Goal: Find contact information: Find contact information

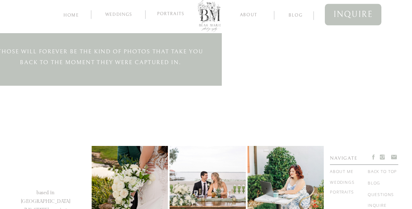
scroll to position [853, 0]
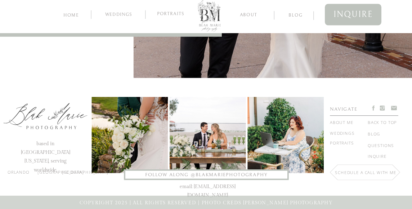
click at [371, 156] on nav "inquire" at bounding box center [378, 156] width 21 height 8
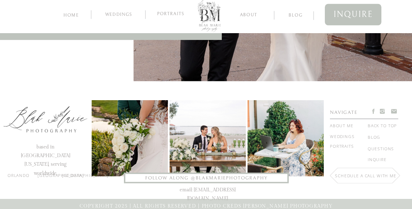
scroll to position [853, 0]
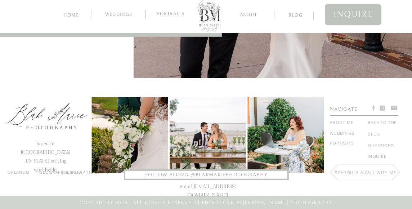
click at [380, 158] on nav "inquire" at bounding box center [378, 156] width 21 height 8
click at [376, 155] on nav "inquire" at bounding box center [378, 156] width 21 height 8
click at [350, 171] on nav "Schedule a call with me" at bounding box center [366, 176] width 63 height 14
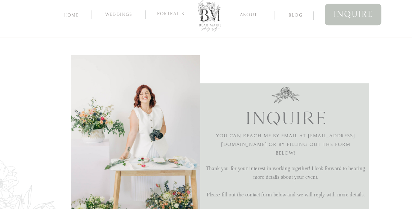
click at [251, 15] on nav "about" at bounding box center [248, 14] width 33 height 6
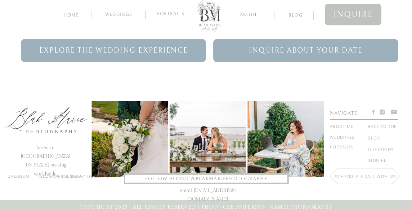
scroll to position [1525, 0]
